Goal: Task Accomplishment & Management: Complete application form

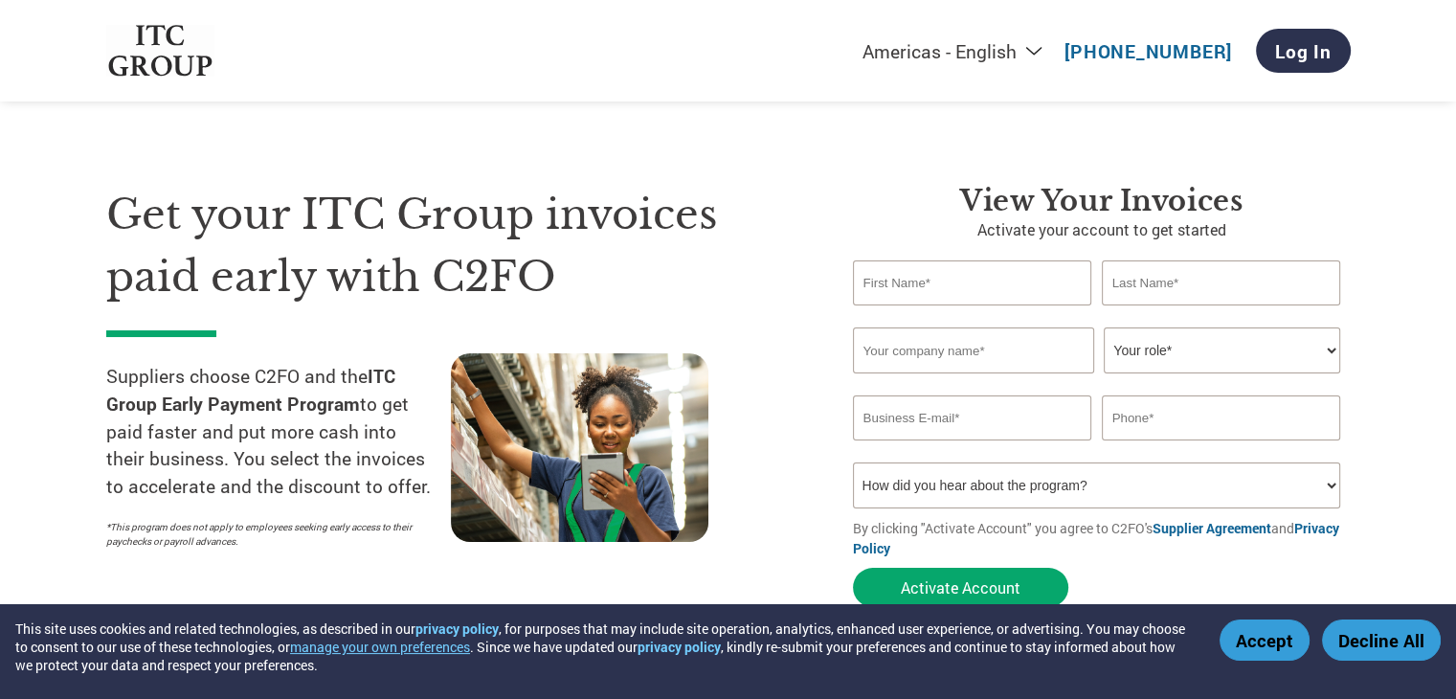
click at [988, 279] on input "text" at bounding box center [972, 282] width 239 height 45
type input "Sagar"
type input "Parmar"
type input "[PERSON_NAME] Air Systems Pvt. Ltd."
click at [1211, 340] on select "Your role* CFO Controller Credit Manager Finance Director Treasurer CEO Preside…" at bounding box center [1222, 350] width 236 height 46
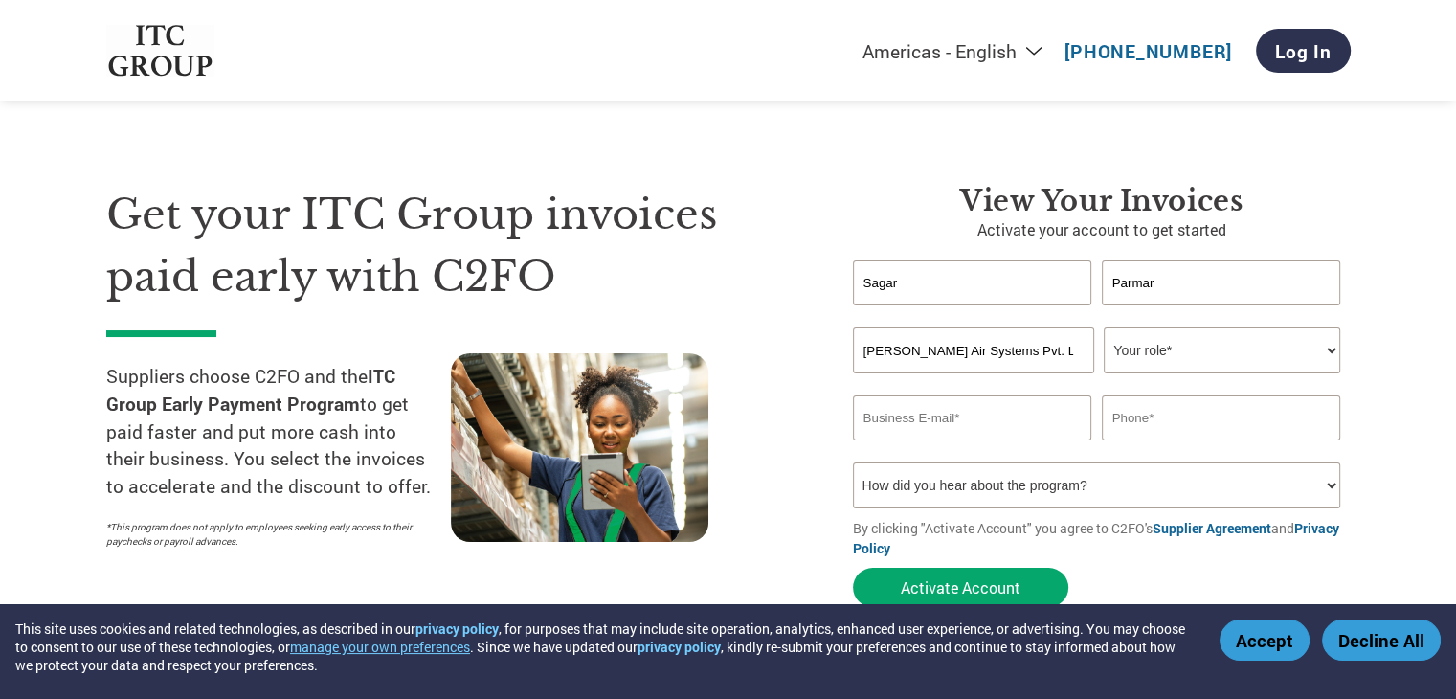
select select "OTHER"
click at [1104, 327] on select "Your role* CFO Controller Credit Manager Finance Director Treasurer CEO Preside…" at bounding box center [1222, 350] width 236 height 46
click at [1160, 311] on div "Invalid last name or last name is too long" at bounding box center [1221, 313] width 239 height 12
click at [992, 417] on input "email" at bounding box center [972, 417] width 239 height 45
click at [950, 491] on select "How did you hear about the program? Received a letter Email Social Media Online…" at bounding box center [1097, 485] width 488 height 46
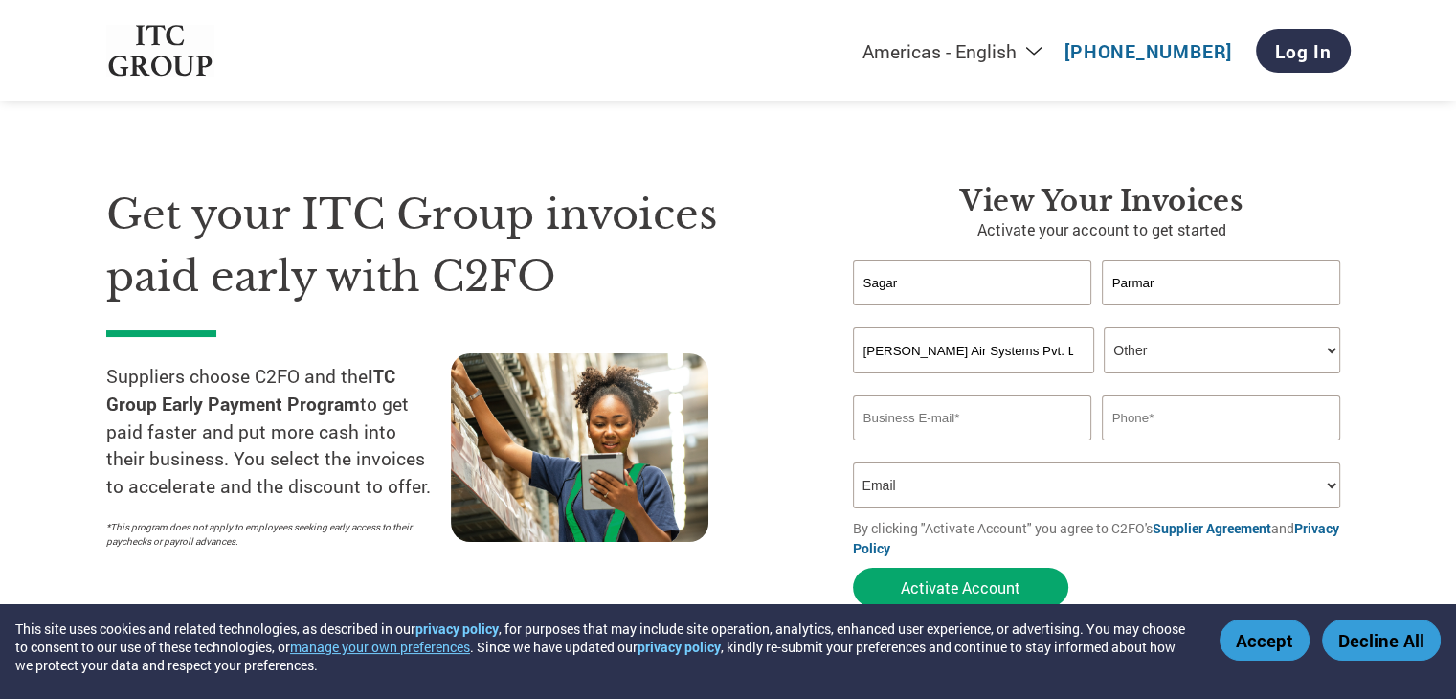
click at [853, 462] on select "How did you hear about the program? Received a letter Email Social Media Online…" at bounding box center [1097, 485] width 488 height 46
select select "Social Media"
click at [906, 424] on input "sa" at bounding box center [972, 417] width 239 height 45
type input "[EMAIL_ADDRESS][DOMAIN_NAME]"
click at [1174, 418] on input "text" at bounding box center [1221, 417] width 239 height 45
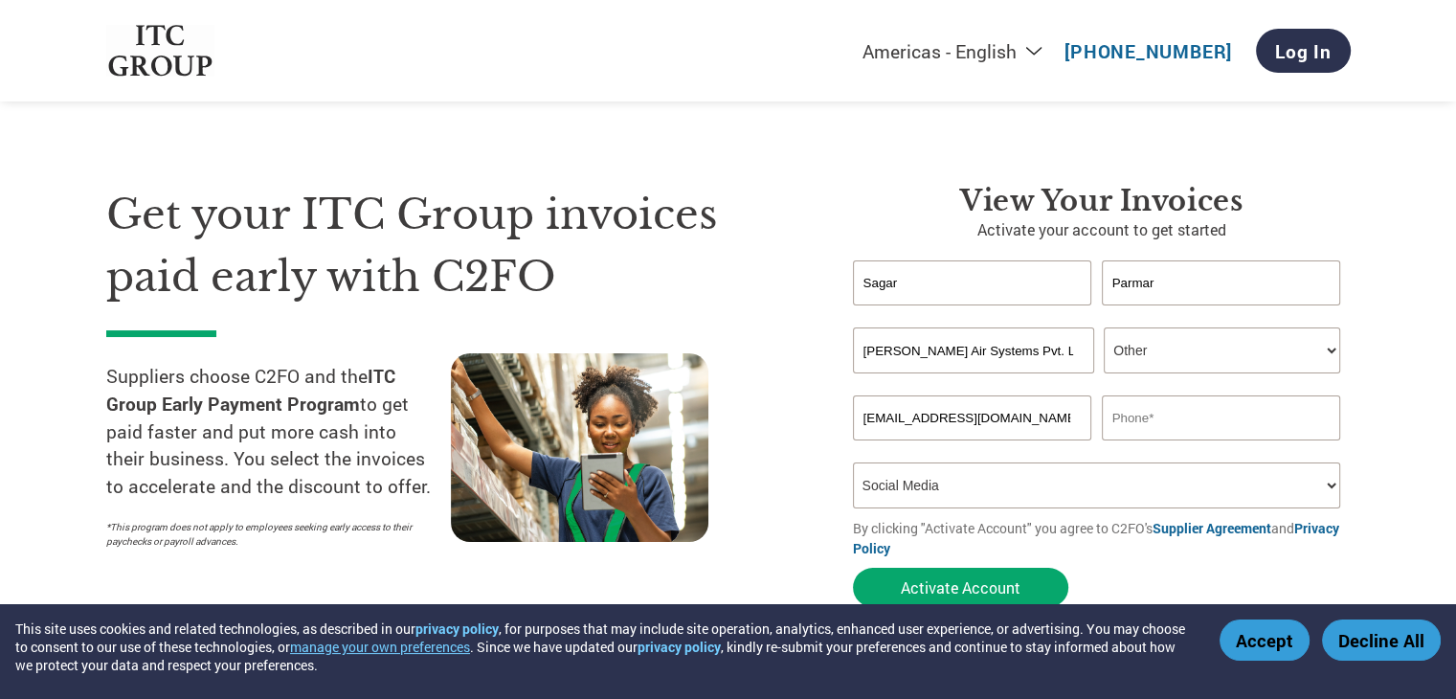
paste input "[PHONE_NUMBER]"
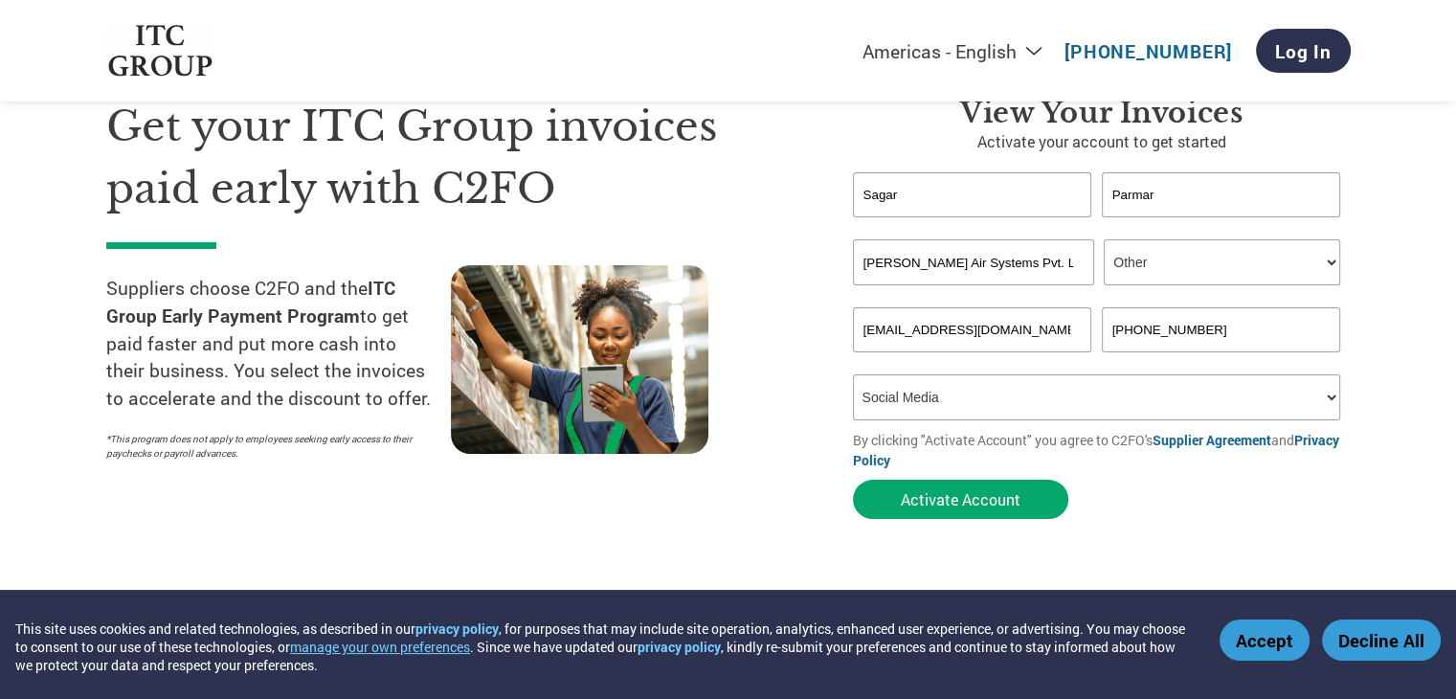
scroll to position [88, 0]
type input "[PHONE_NUMBER]"
click at [976, 508] on button "Activate Account" at bounding box center [960, 499] width 215 height 39
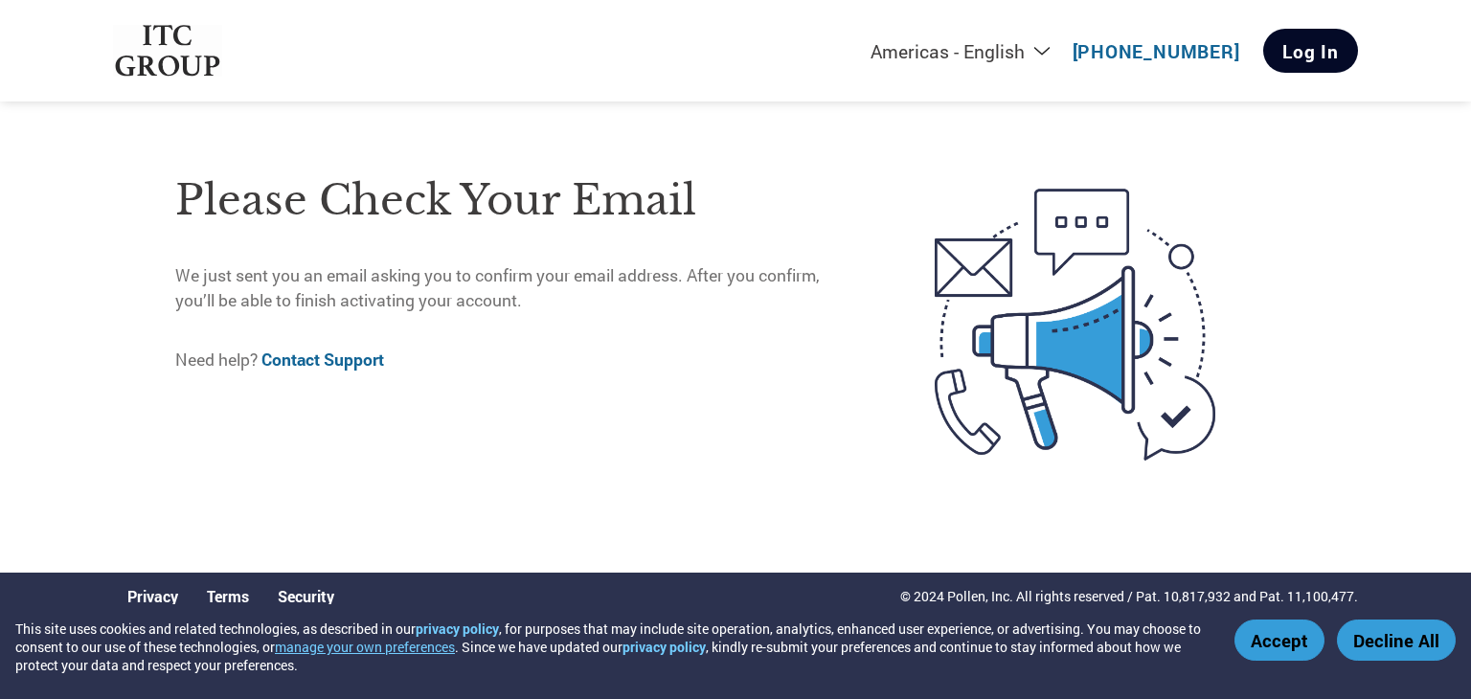
click at [1328, 38] on link "Log In" at bounding box center [1310, 51] width 95 height 44
